Goal: Navigation & Orientation: Find specific page/section

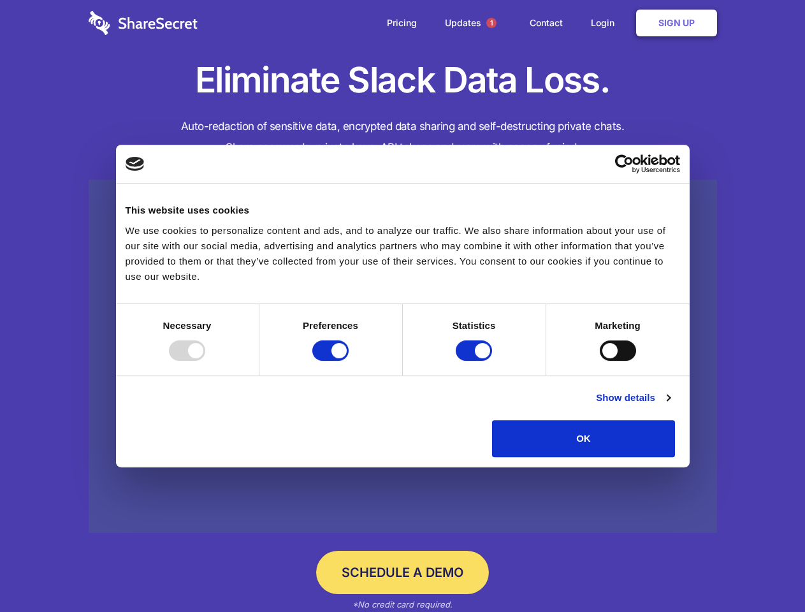
click at [205, 361] on div at bounding box center [187, 350] width 36 height 20
click at [349, 361] on input "Preferences" at bounding box center [330, 350] width 36 height 20
checkbox input "false"
click at [475, 361] on input "Statistics" at bounding box center [474, 350] width 36 height 20
checkbox input "false"
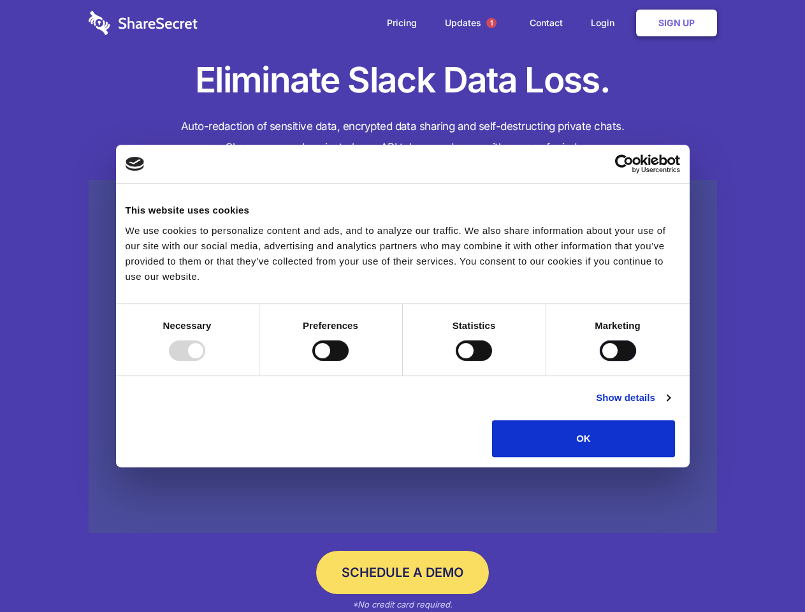
click at [600, 361] on input "Marketing" at bounding box center [618, 350] width 36 height 20
checkbox input "true"
click at [670, 405] on link "Show details" at bounding box center [633, 397] width 74 height 15
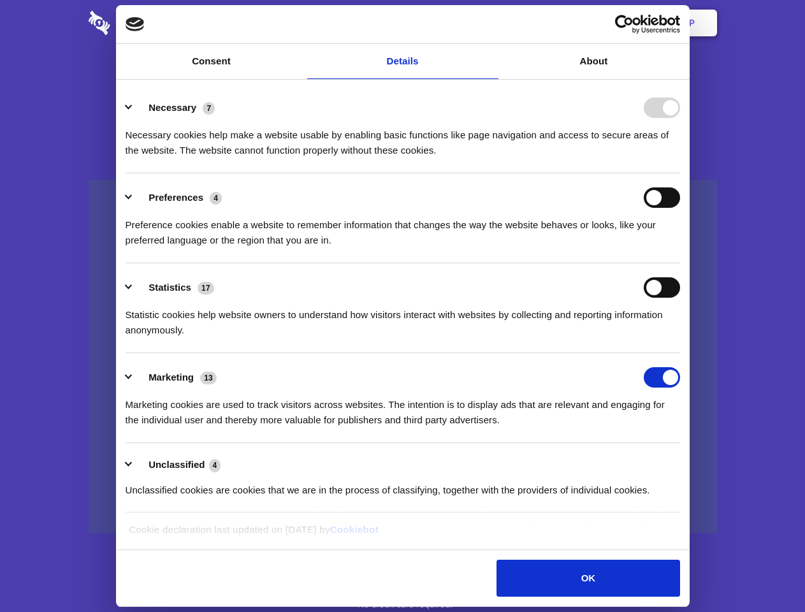
click at [680, 173] on li "Necessary 7 Necessary cookies help make a website usable by enabling basic func…" at bounding box center [403, 128] width 554 height 90
click at [491, 23] on span "1" at bounding box center [491, 23] width 10 height 10
